Goal: Task Accomplishment & Management: Complete application form

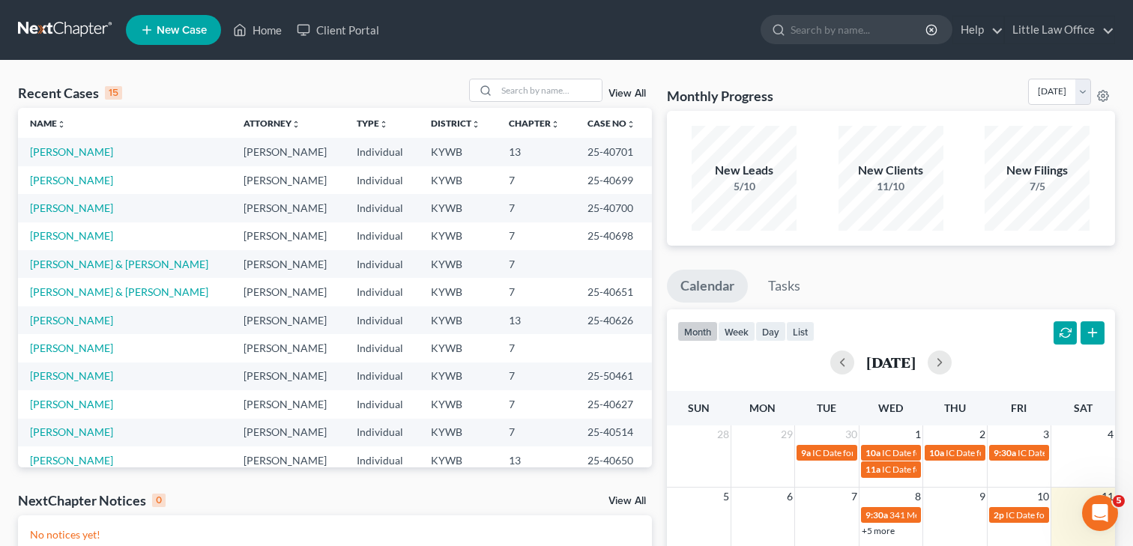
click at [632, 94] on link "View All" at bounding box center [627, 93] width 37 height 10
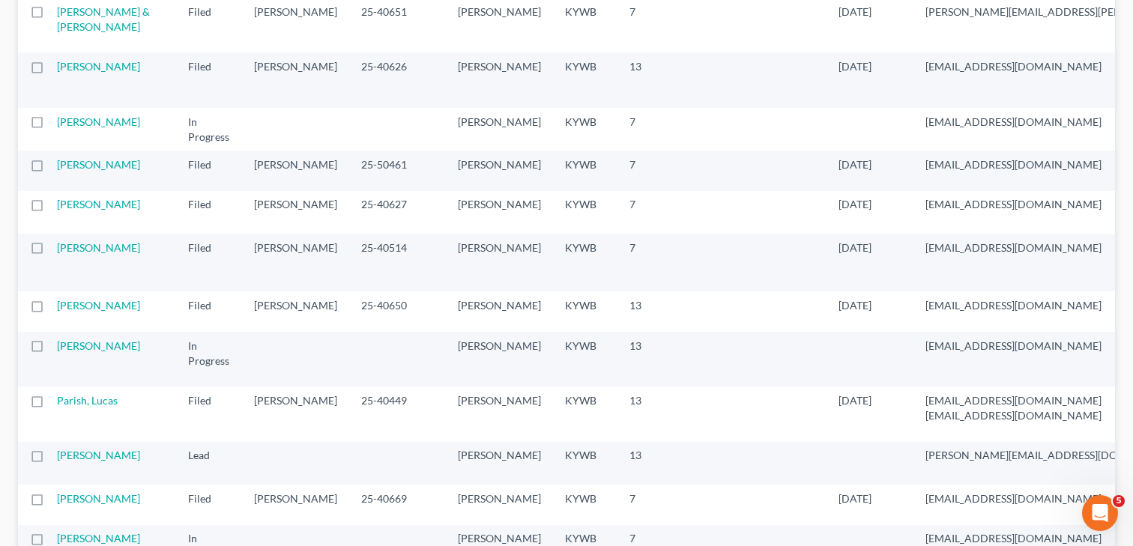
scroll to position [433, 0]
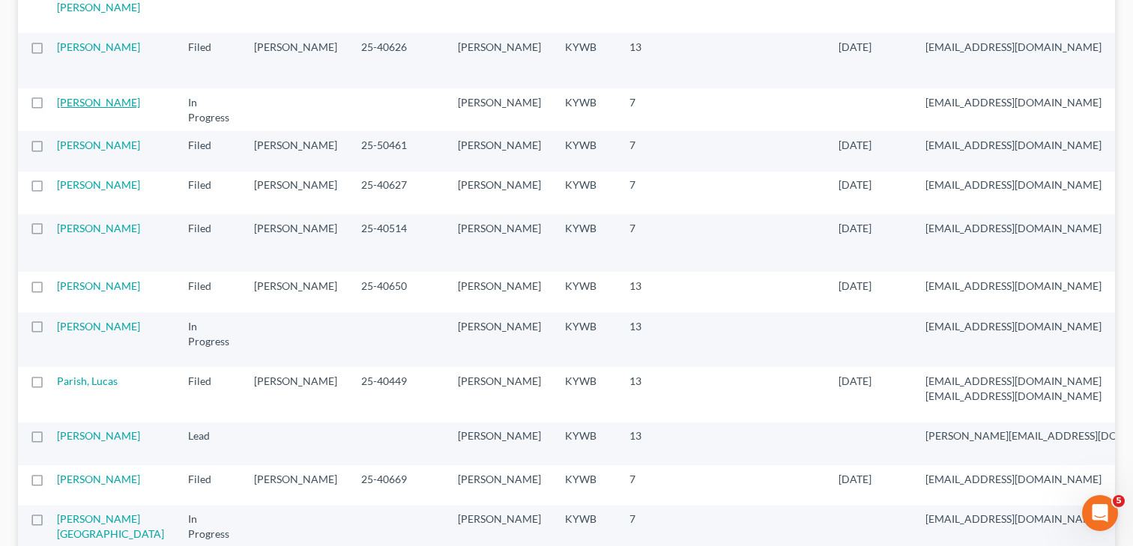
click at [69, 109] on link "[PERSON_NAME]" at bounding box center [98, 102] width 83 height 13
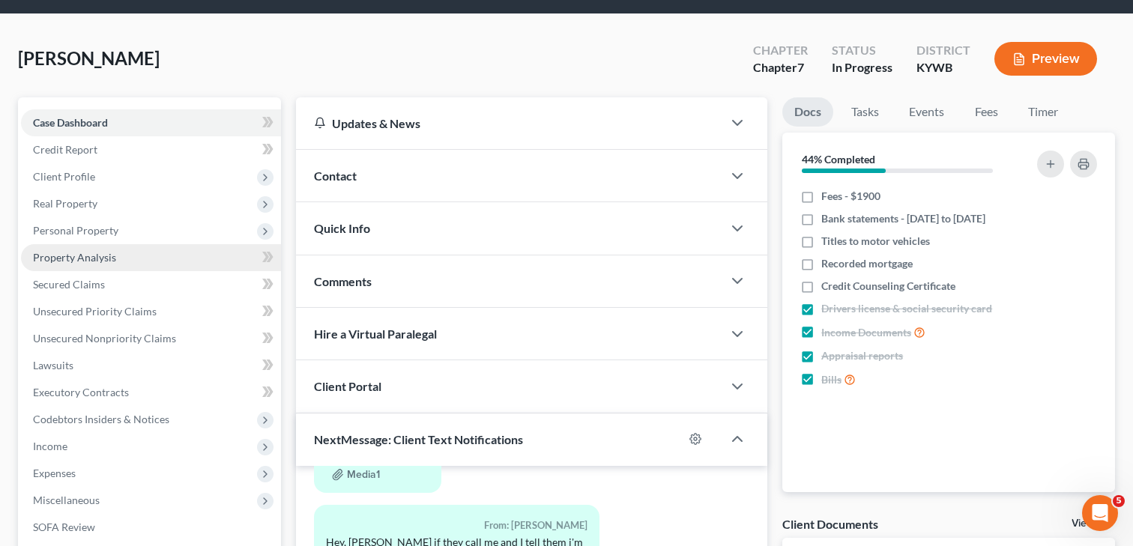
scroll to position [38, 0]
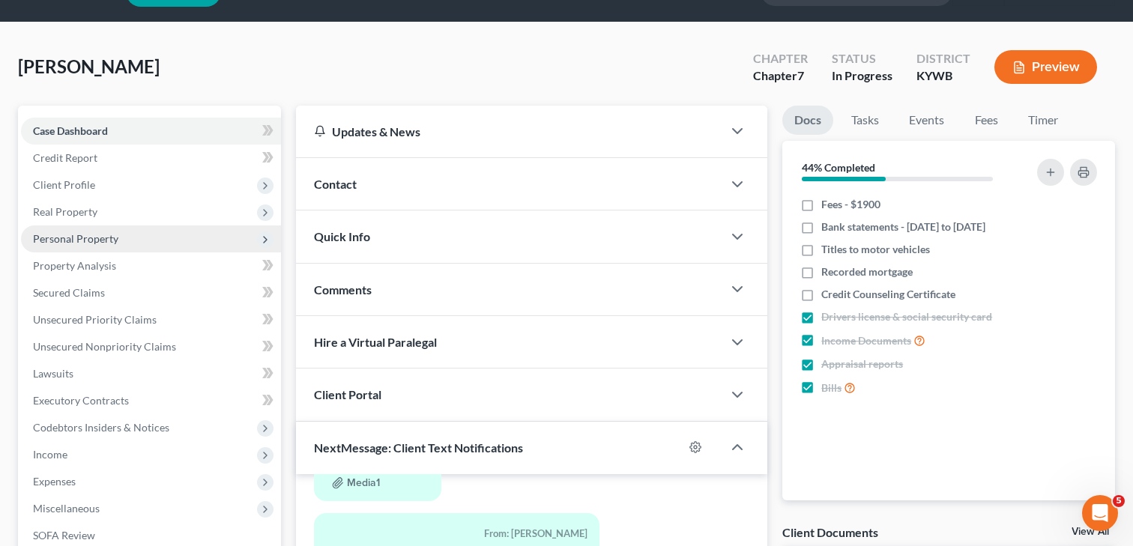
click at [77, 243] on span "Personal Property" at bounding box center [75, 238] width 85 height 13
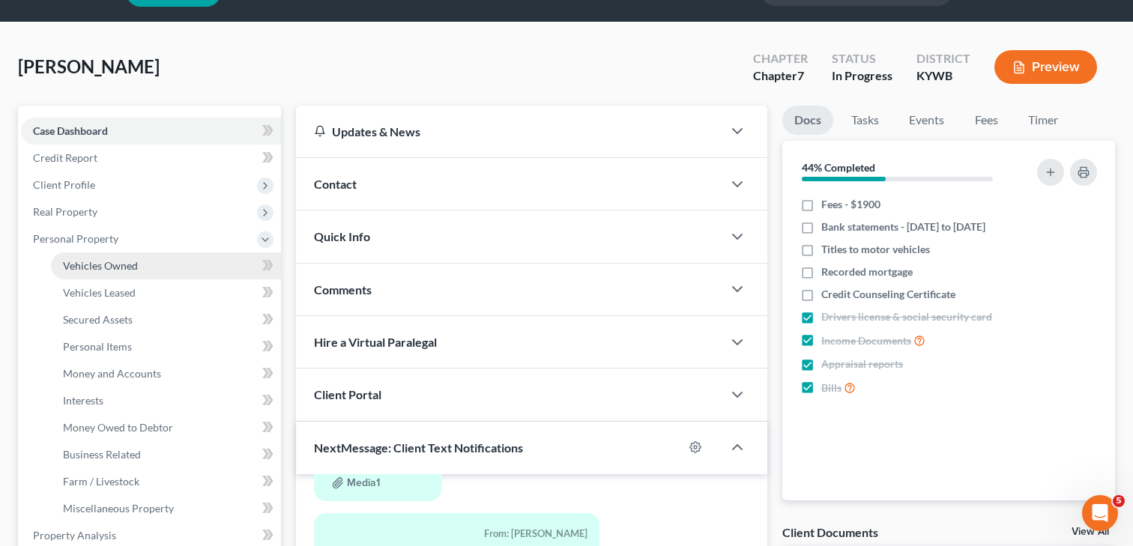
click at [97, 265] on span "Vehicles Owned" at bounding box center [100, 265] width 75 height 13
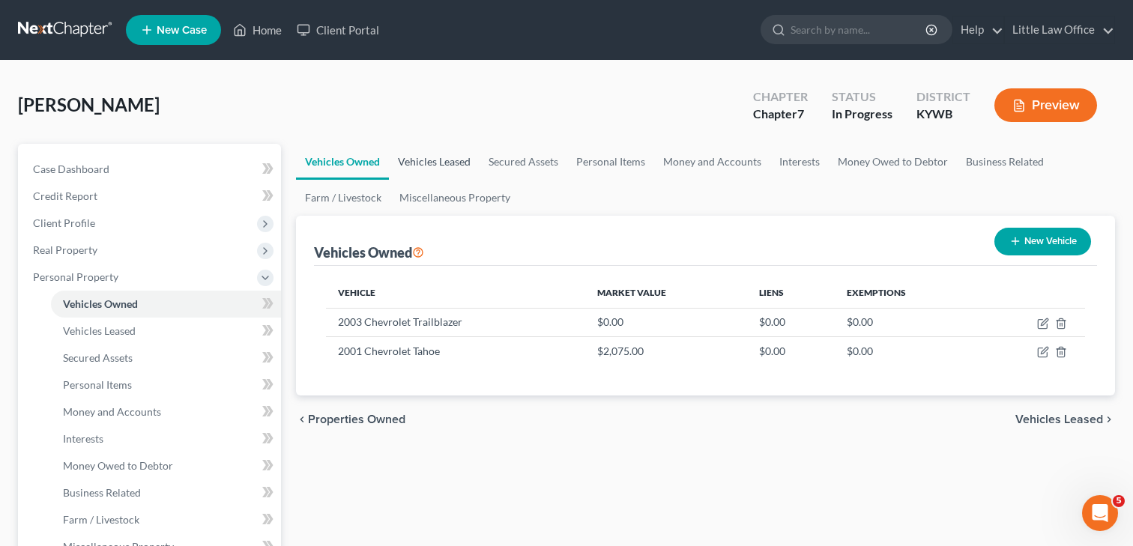
click at [432, 156] on link "Vehicles Leased" at bounding box center [434, 162] width 91 height 36
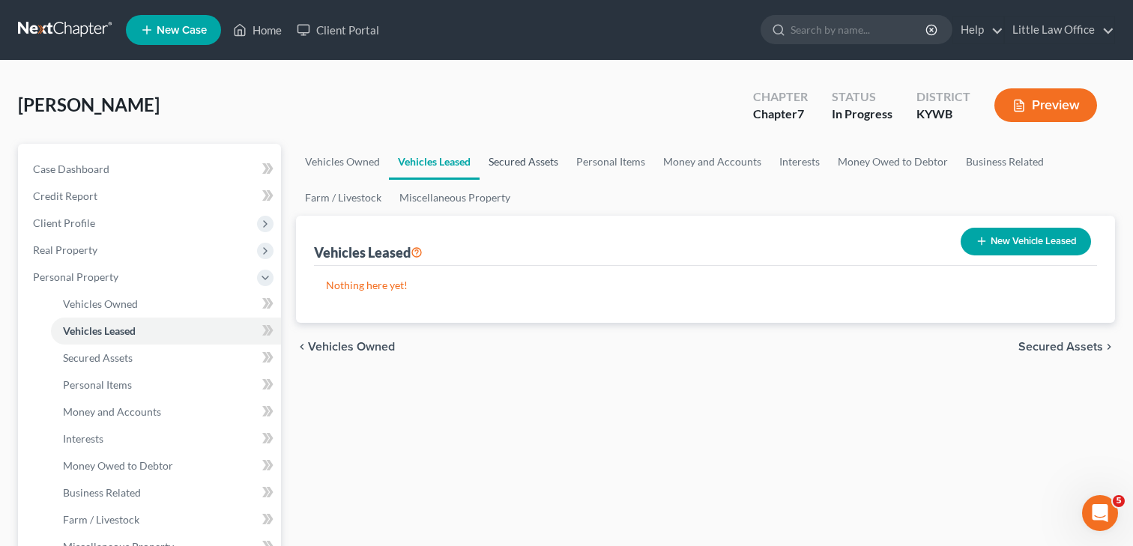
drag, startPoint x: 539, startPoint y: 163, endPoint x: 555, endPoint y: 160, distance: 15.9
click at [539, 163] on link "Secured Assets" at bounding box center [524, 162] width 88 height 36
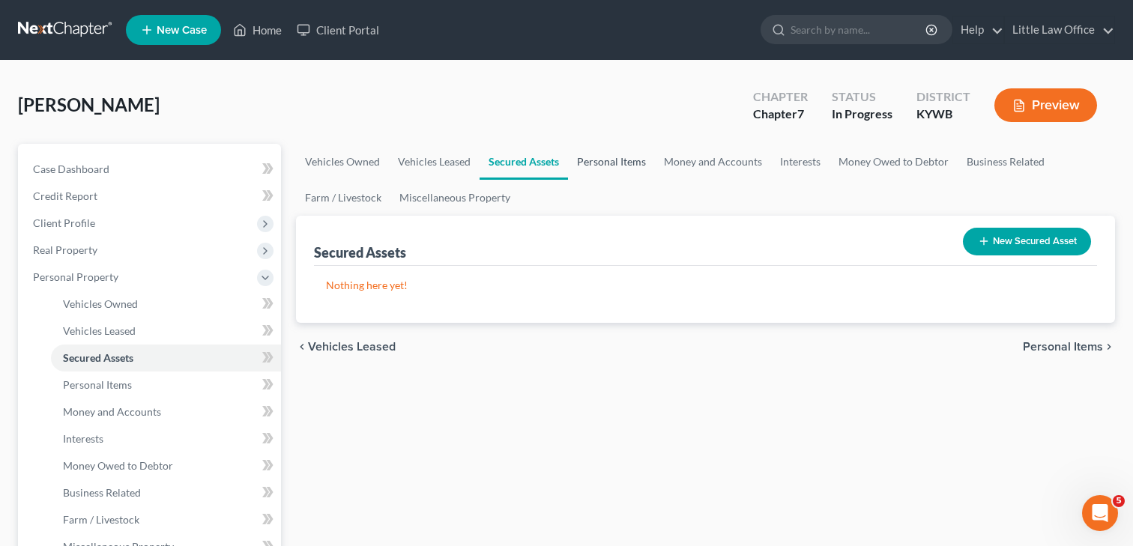
click at [601, 160] on link "Personal Items" at bounding box center [611, 162] width 87 height 36
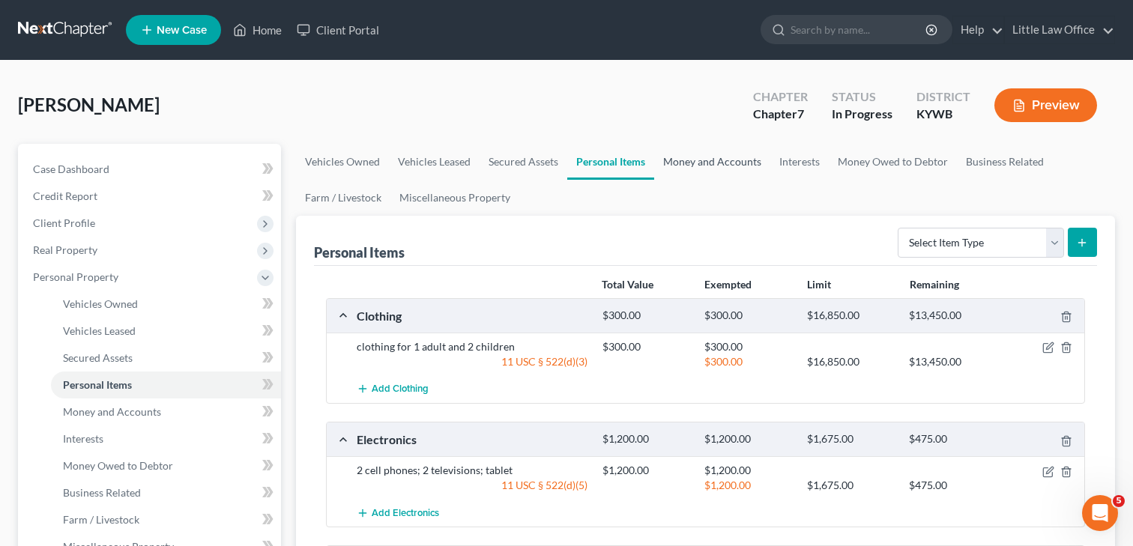
click at [689, 163] on link "Money and Accounts" at bounding box center [712, 162] width 116 height 36
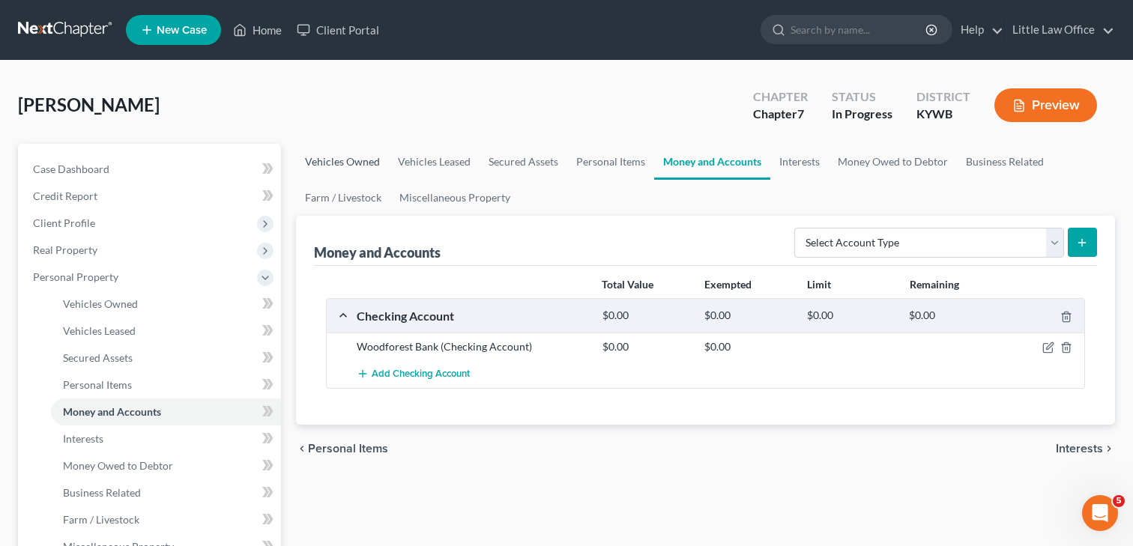
click at [339, 160] on link "Vehicles Owned" at bounding box center [342, 162] width 93 height 36
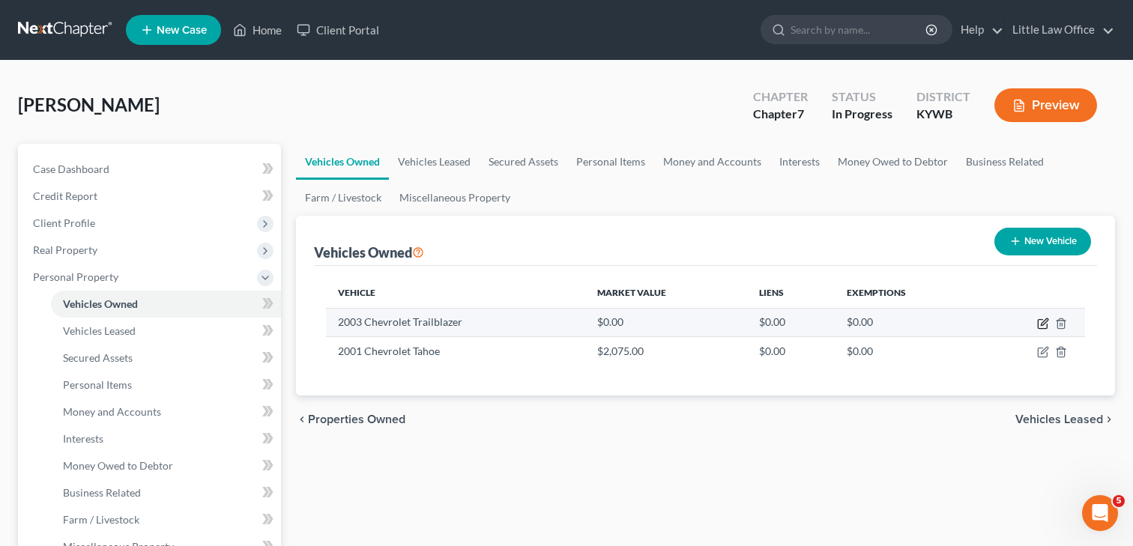
click at [1040, 326] on icon "button" at bounding box center [1043, 324] width 12 height 12
select select "0"
select select "23"
select select "4"
select select "0"
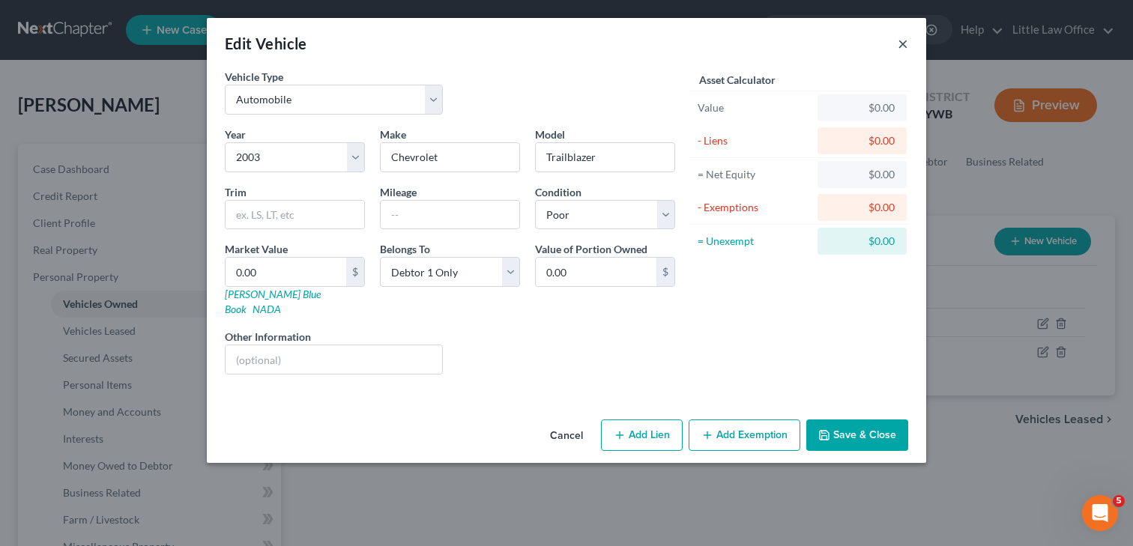
click at [898, 43] on button "×" at bounding box center [903, 43] width 10 height 18
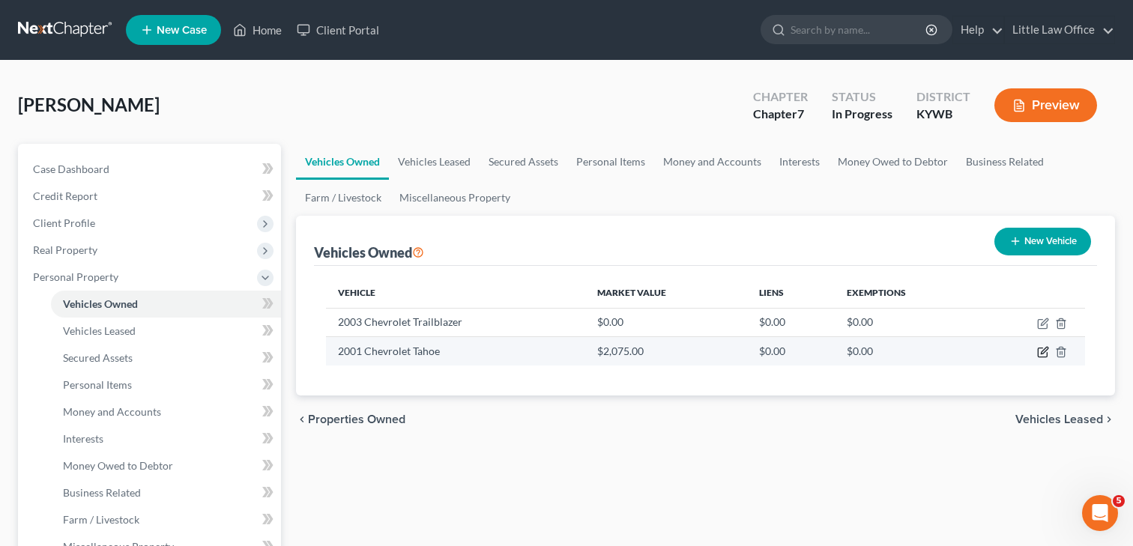
click at [1043, 351] on icon "button" at bounding box center [1044, 351] width 7 height 7
select select "0"
select select "25"
select select "4"
select select "0"
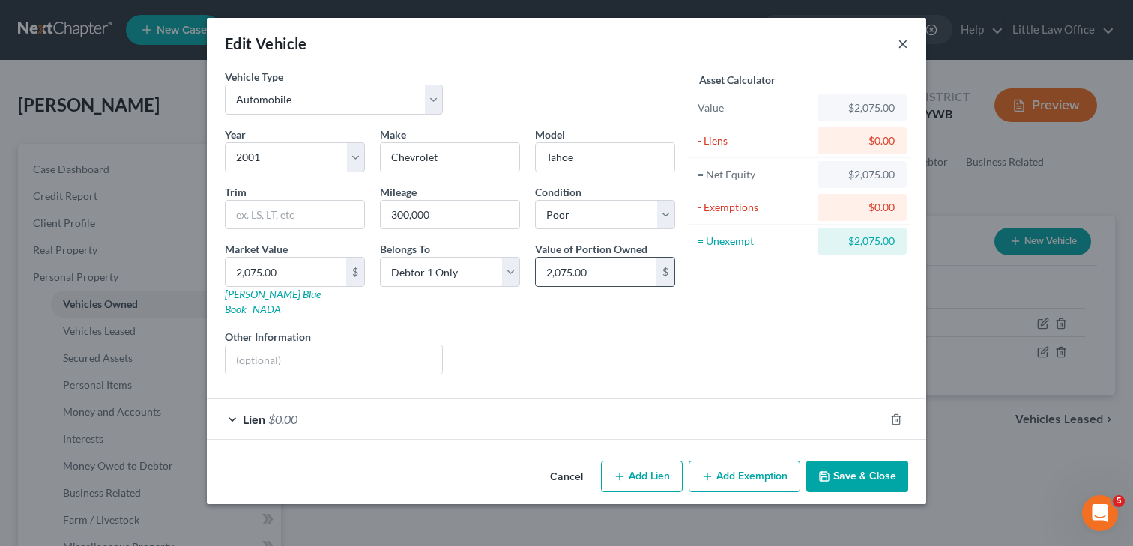
drag, startPoint x: 902, startPoint y: 43, endPoint x: 666, endPoint y: 280, distance: 333.9
click at [902, 43] on button "×" at bounding box center [903, 43] width 10 height 18
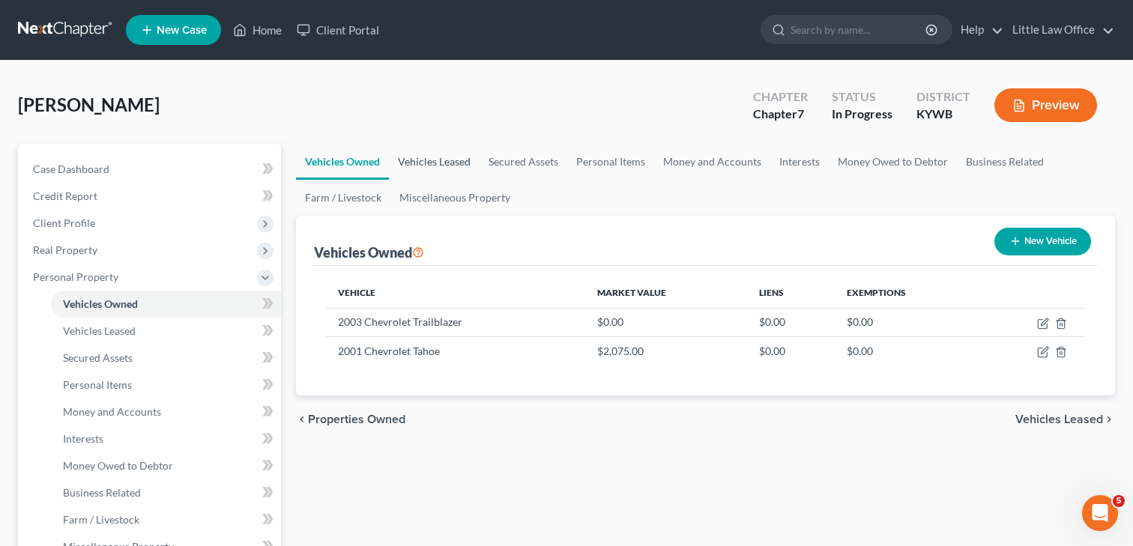
click at [442, 168] on link "Vehicles Leased" at bounding box center [434, 162] width 91 height 36
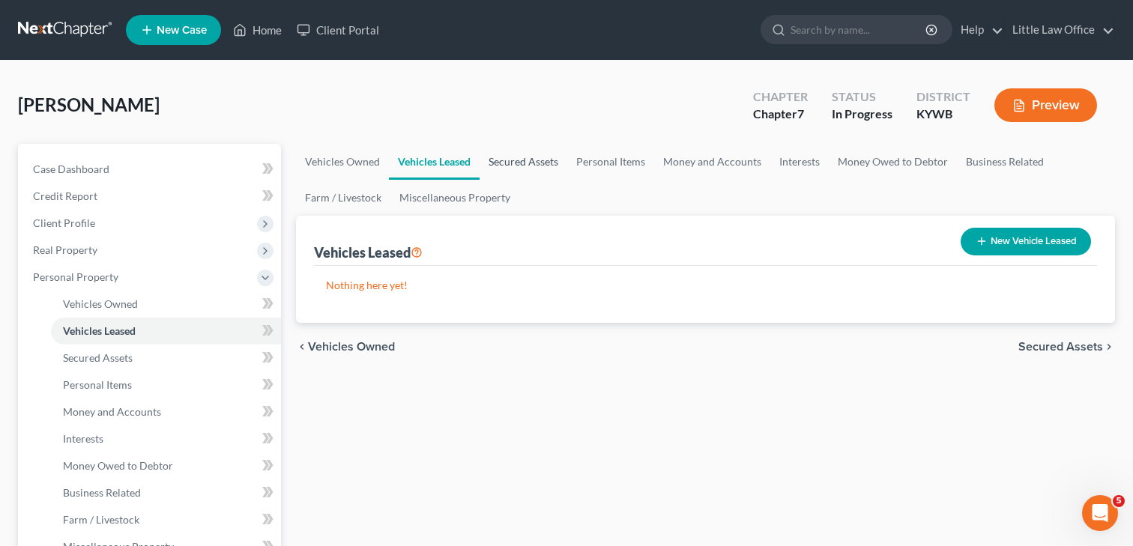
click at [527, 166] on link "Secured Assets" at bounding box center [524, 162] width 88 height 36
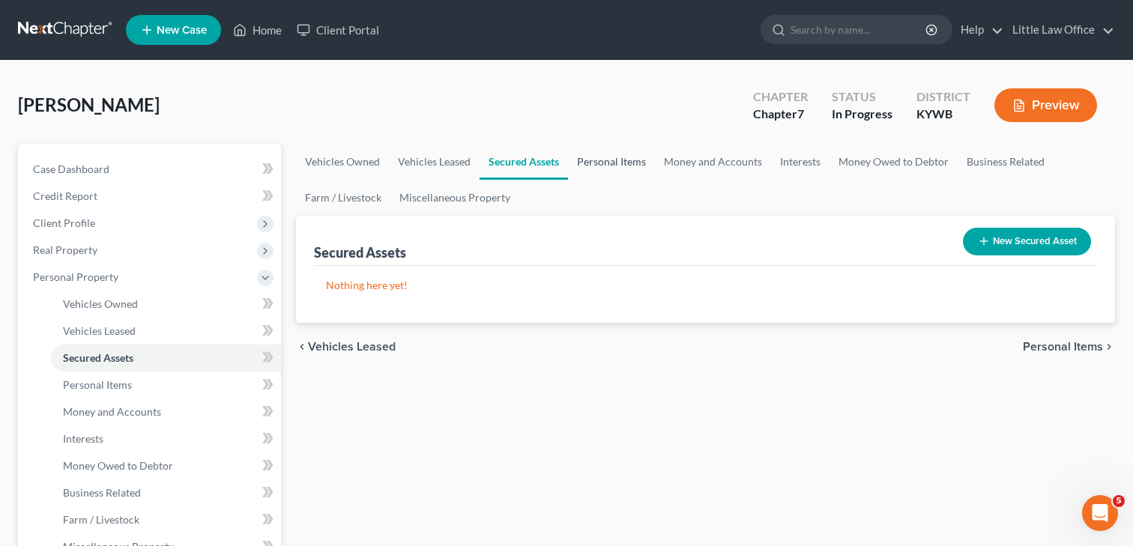
click at [620, 163] on link "Personal Items" at bounding box center [611, 162] width 87 height 36
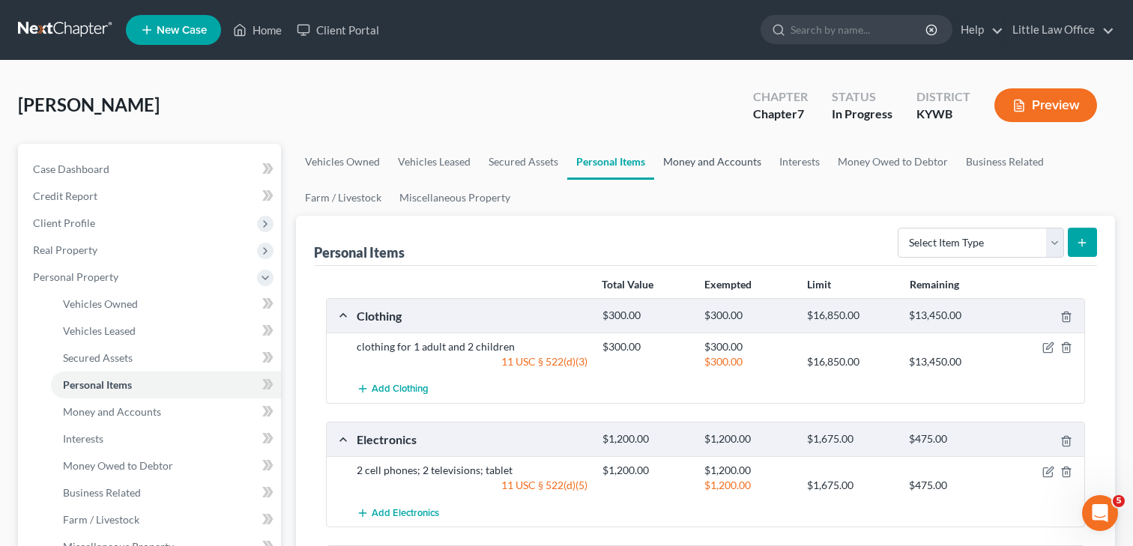
click at [741, 164] on link "Money and Accounts" at bounding box center [712, 162] width 116 height 36
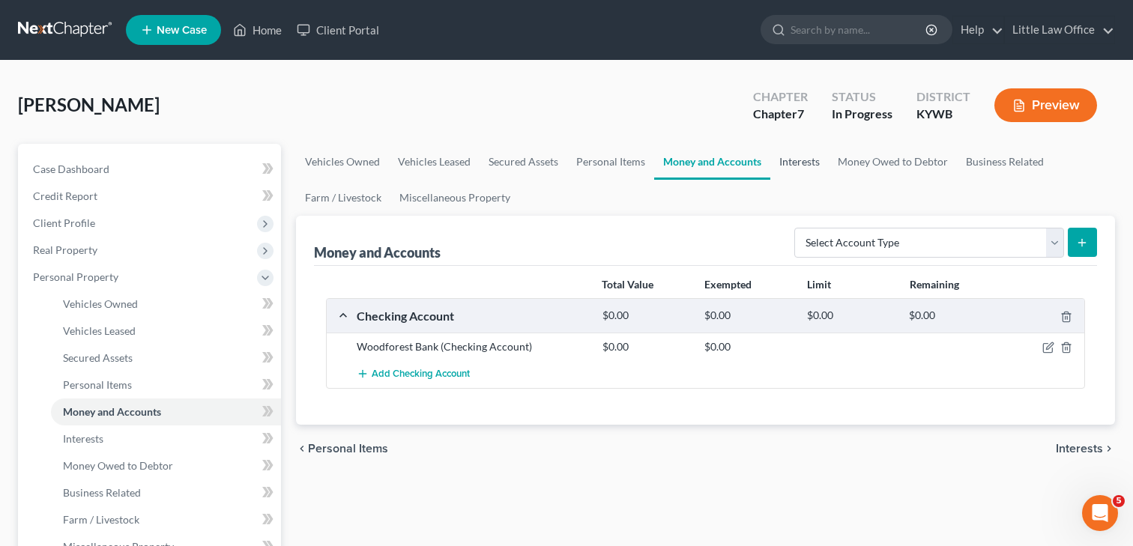
click at [794, 166] on link "Interests" at bounding box center [800, 162] width 58 height 36
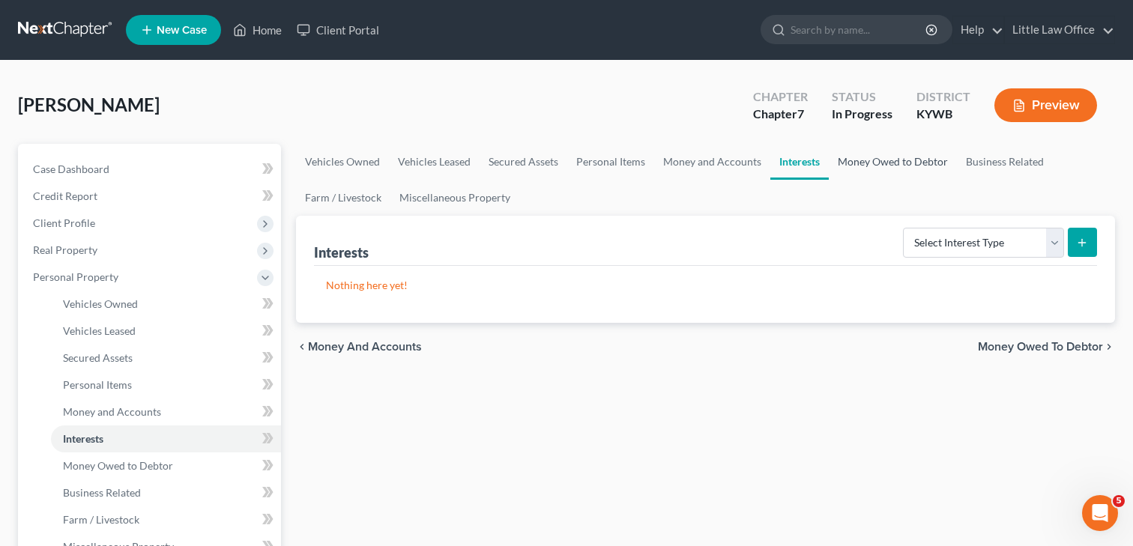
click at [878, 162] on link "Money Owed to Debtor" at bounding box center [893, 162] width 128 height 36
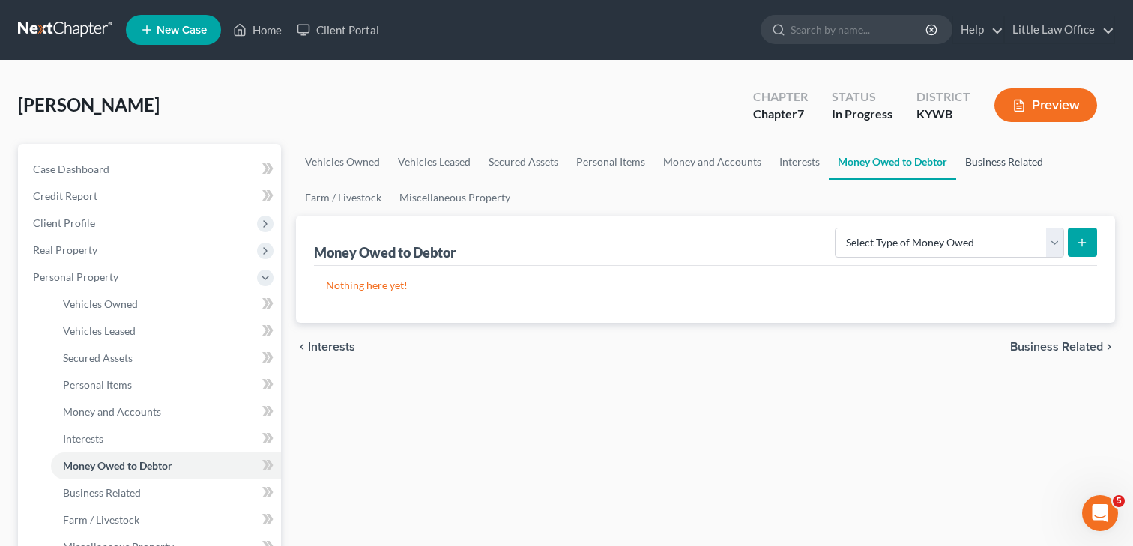
drag, startPoint x: 1004, startPoint y: 160, endPoint x: 947, endPoint y: 166, distance: 58.0
click at [1004, 160] on link "Business Related" at bounding box center [1004, 162] width 96 height 36
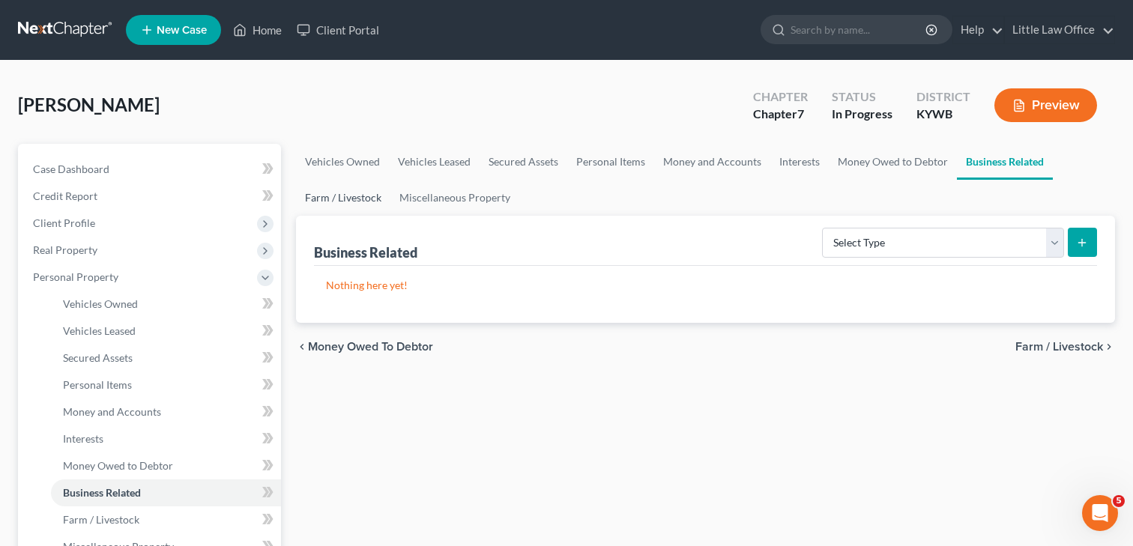
click at [336, 200] on link "Farm / Livestock" at bounding box center [343, 198] width 94 height 36
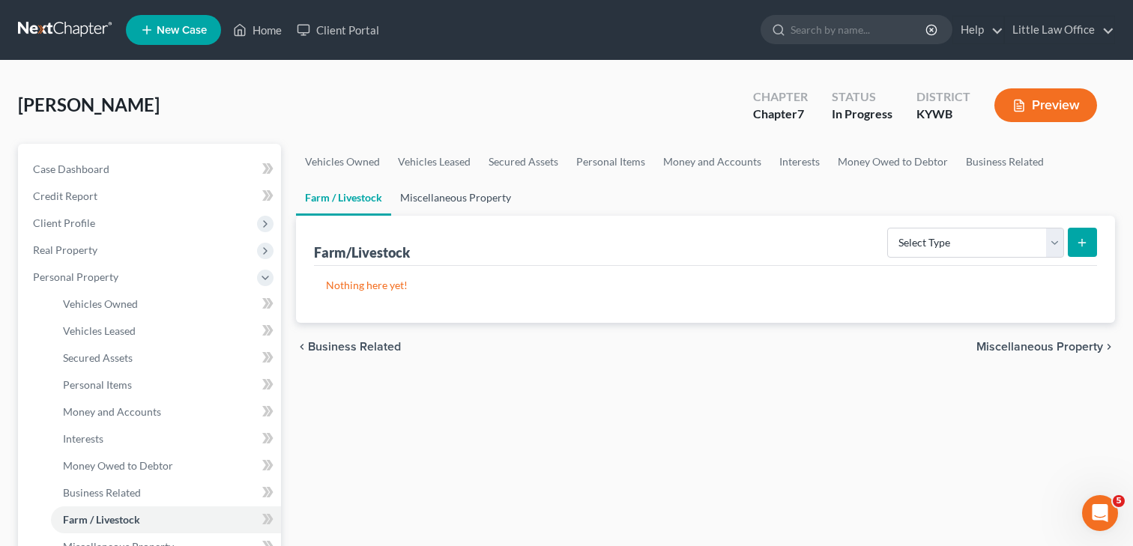
click at [470, 200] on link "Miscellaneous Property" at bounding box center [455, 198] width 129 height 36
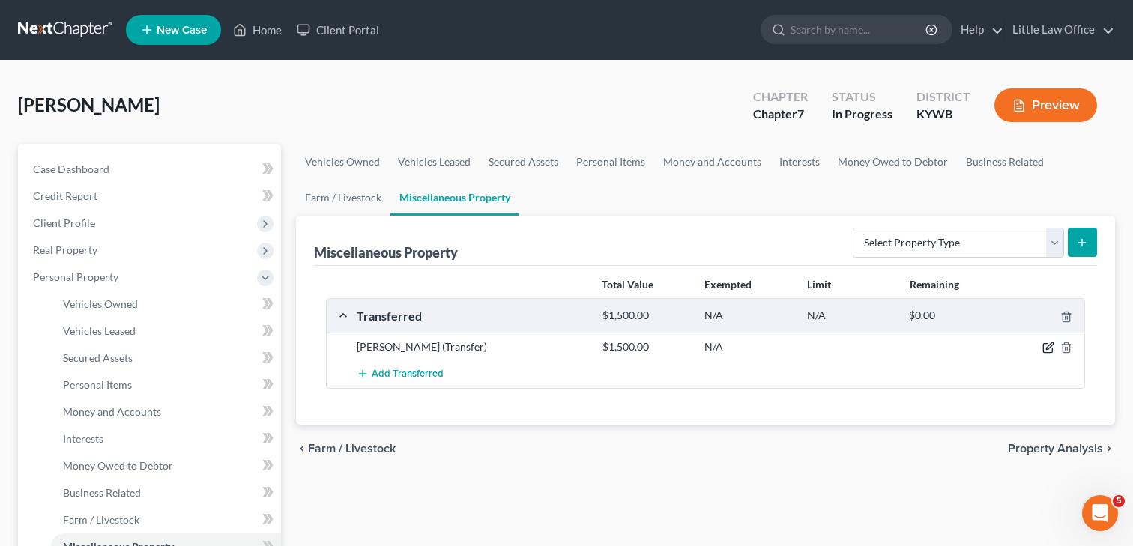
click at [1050, 348] on icon "button" at bounding box center [1049, 348] width 12 height 12
select select "Ordinary ([DATE])"
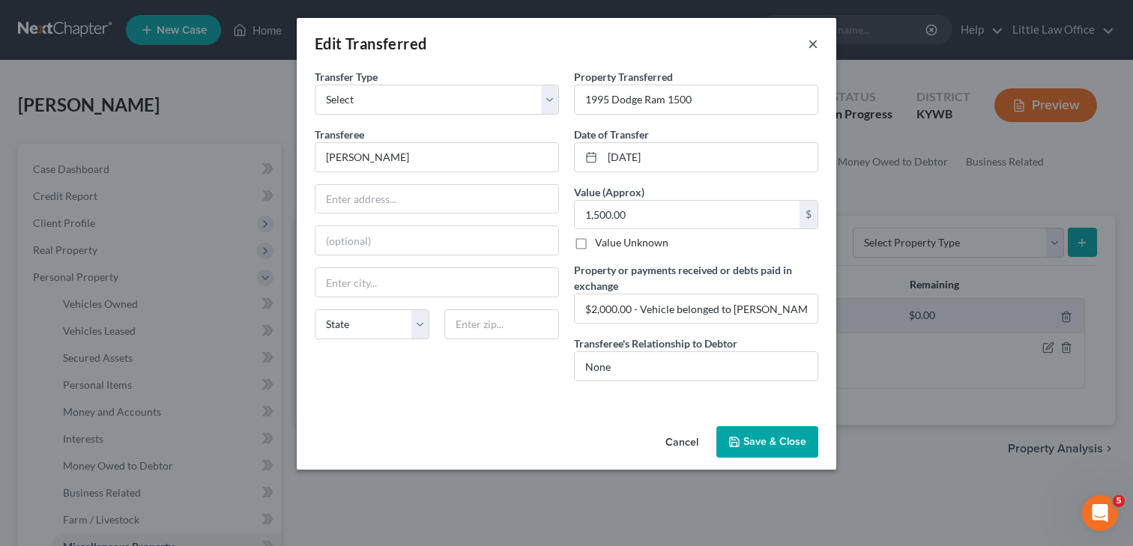
click at [811, 43] on button "×" at bounding box center [813, 43] width 10 height 18
